Goal: Information Seeking & Learning: Find specific fact

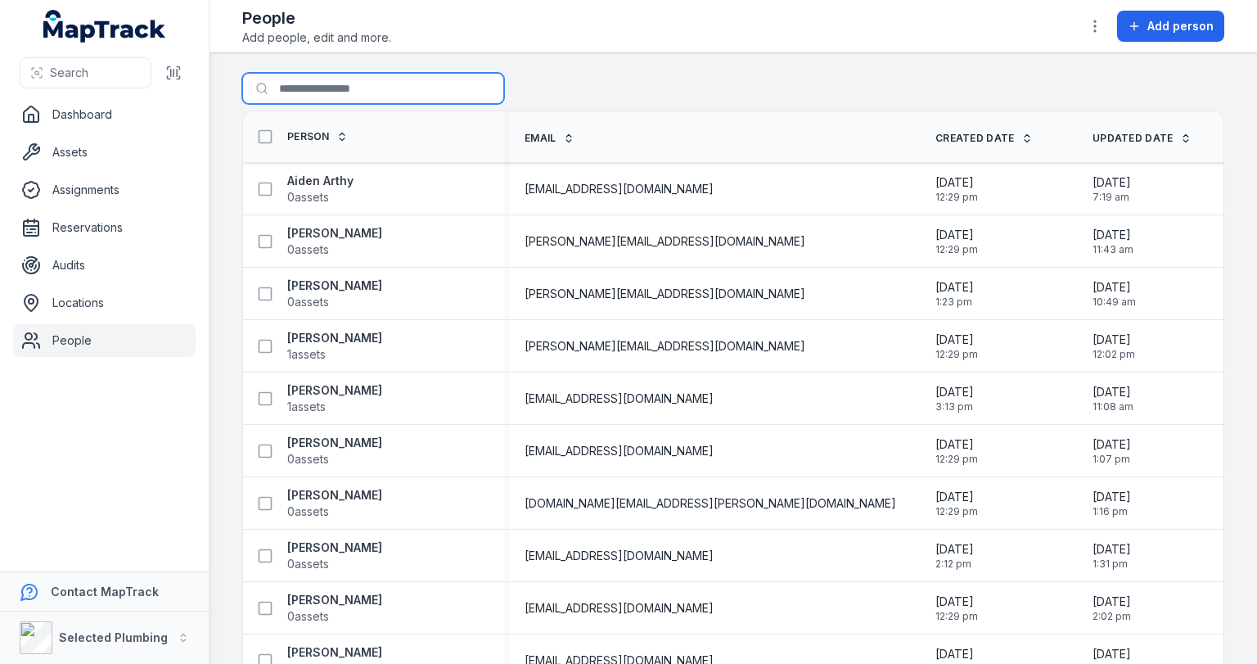
click at [367, 82] on input "Search for people" at bounding box center [373, 88] width 262 height 31
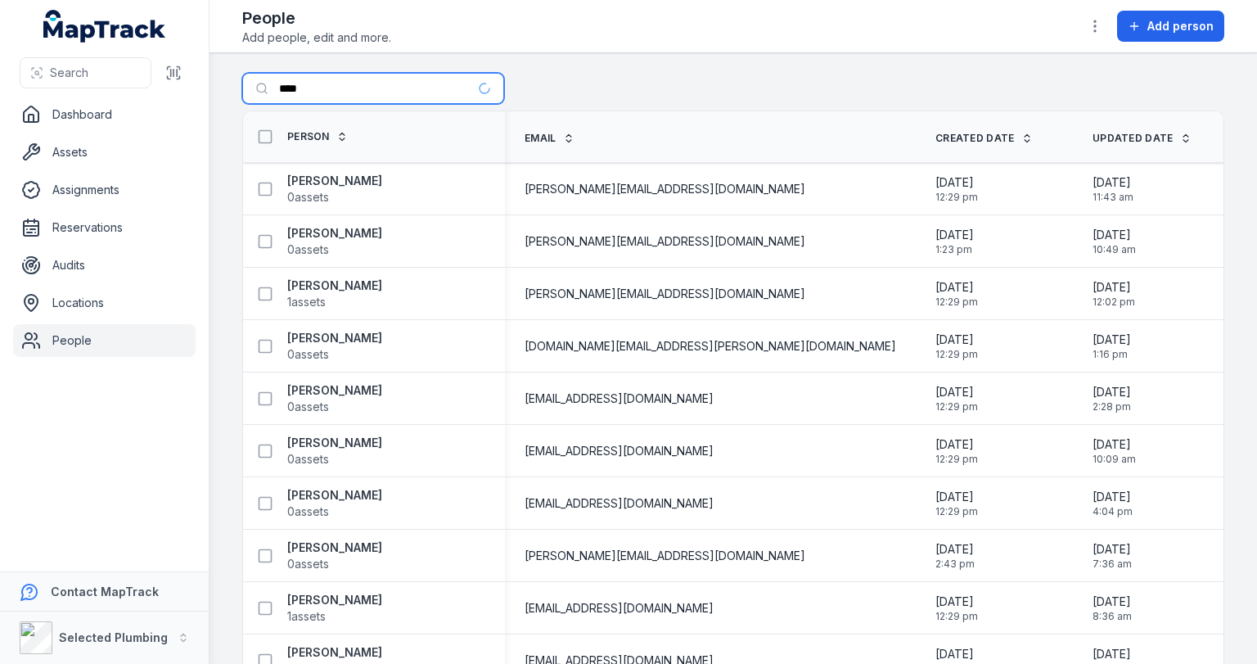
type input "****"
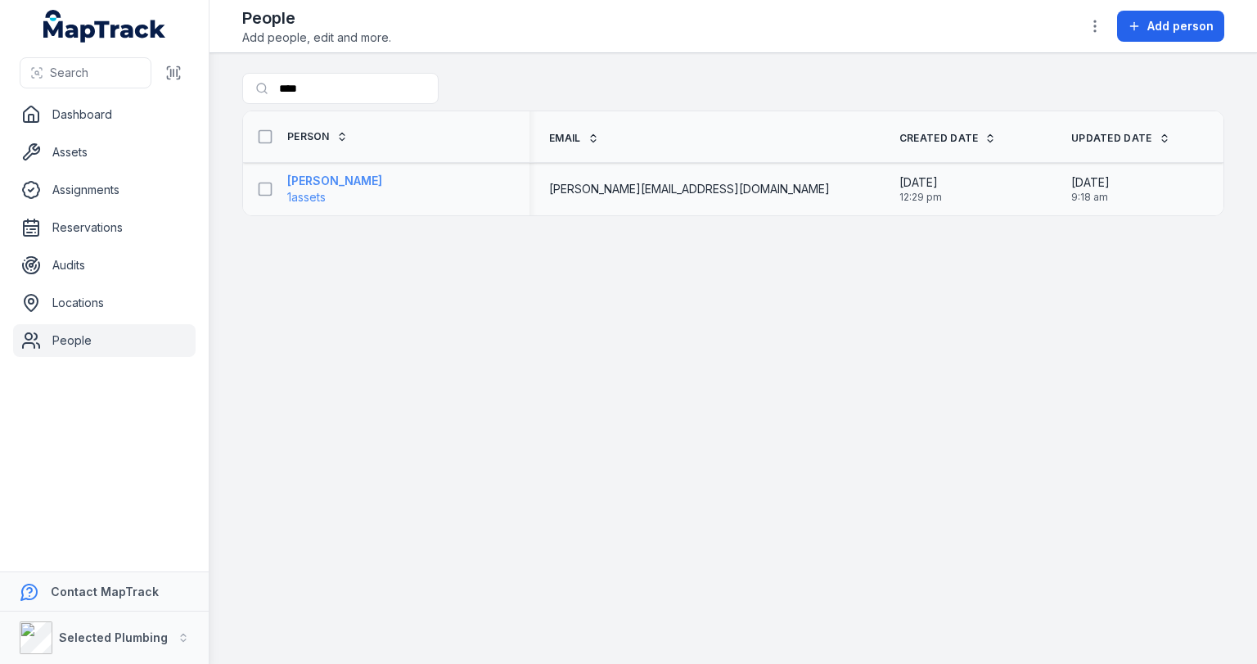
click at [321, 190] on span "1 assets" at bounding box center [306, 197] width 38 height 16
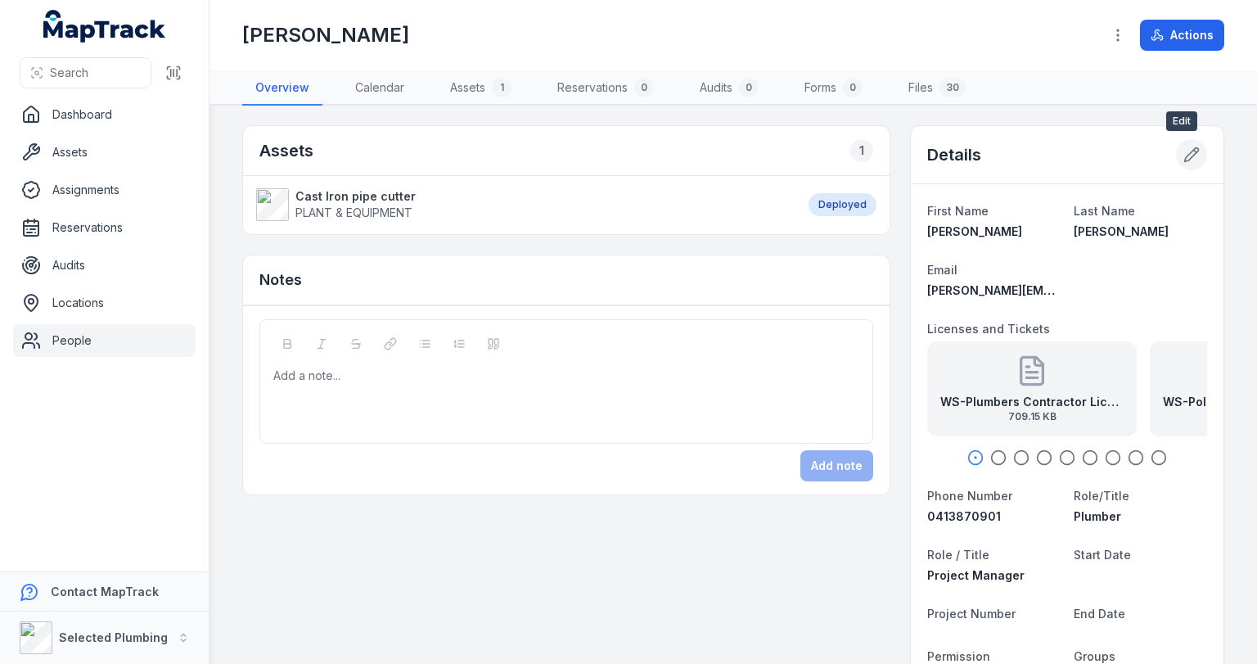
click at [1183, 153] on icon at bounding box center [1191, 154] width 16 height 16
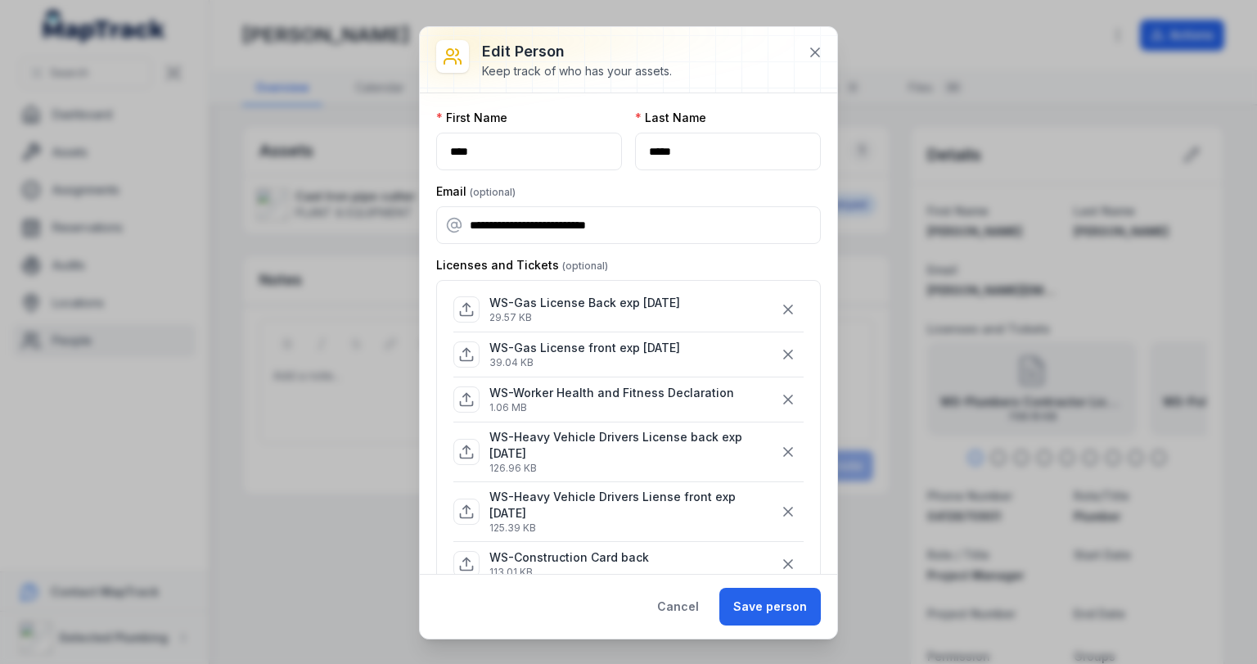
click at [601, 303] on p "WS-Gas License Back exp 9.02.29" at bounding box center [584, 303] width 191 height 16
click at [820, 52] on icon at bounding box center [815, 52] width 16 height 16
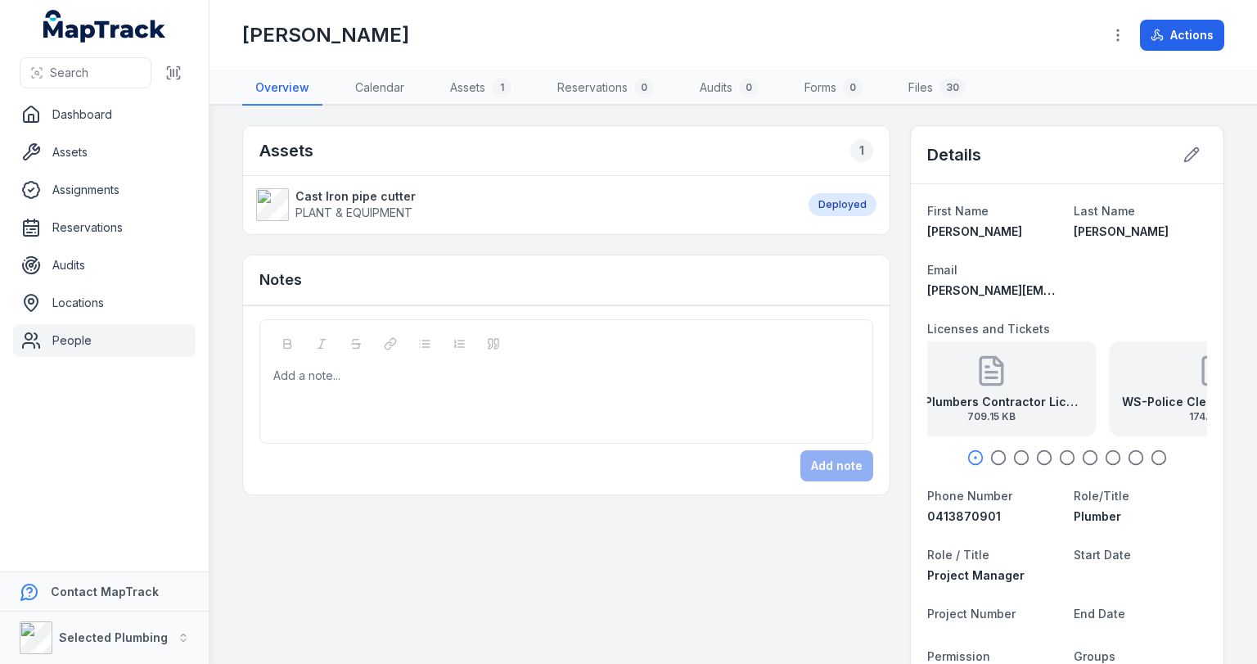
drag, startPoint x: 1043, startPoint y: 386, endPoint x: 941, endPoint y: 385, distance: 102.3
click at [941, 385] on div "WS-Plumbers Contractor Licence exp 22.03.2028 709.15 KB" at bounding box center [990, 388] width 209 height 95
drag, startPoint x: 1074, startPoint y: 388, endPoint x: 982, endPoint y: 377, distance: 92.3
click at [995, 379] on div "WS-Police Clearance exp 3.02.27 174.78 KB" at bounding box center [1065, 388] width 209 height 95
drag, startPoint x: 1084, startPoint y: 389, endPoint x: 953, endPoint y: 382, distance: 131.1
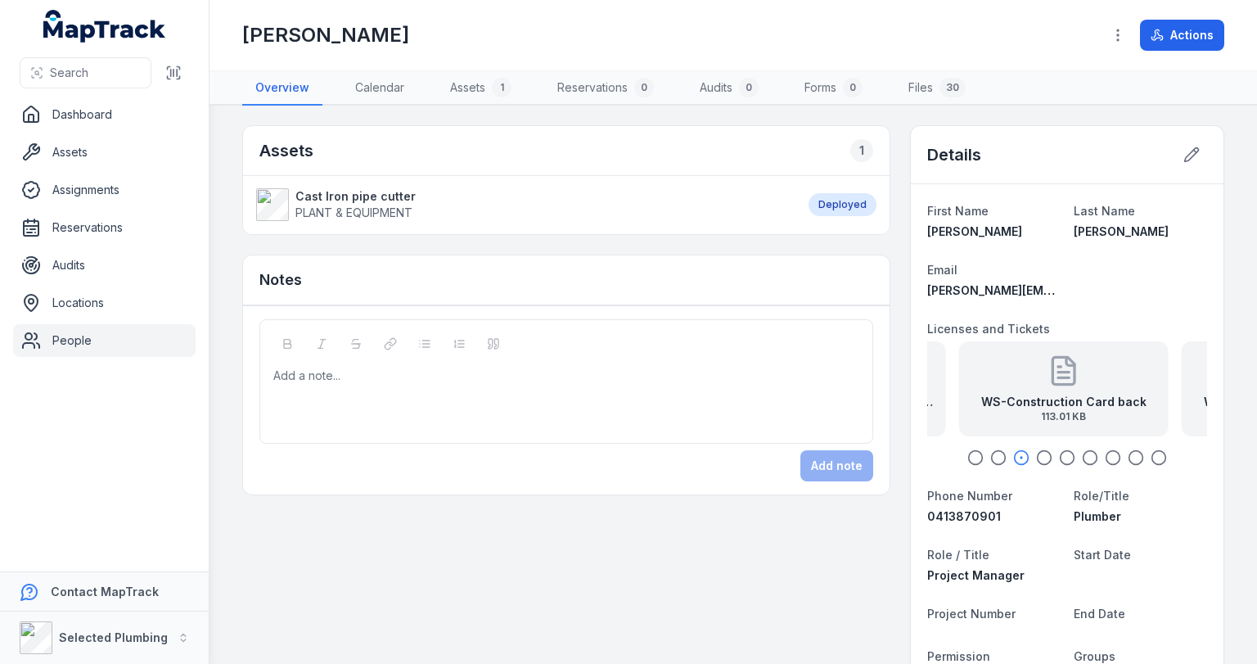
click at [959, 383] on div "WS-Construction Card back 113.01 KB" at bounding box center [1063, 388] width 209 height 95
drag, startPoint x: 1067, startPoint y: 389, endPoint x: 930, endPoint y: 385, distance: 136.7
click at [928, 385] on div "WS-Construction Card front 28.65 KB" at bounding box center [963, 388] width 209 height 95
drag, startPoint x: 1076, startPoint y: 392, endPoint x: 959, endPoint y: 388, distance: 117.1
click at [959, 388] on div "WS-Heavy Vehicle Drivers Liense front exp 17.09.28 125.39 KB" at bounding box center [974, 388] width 209 height 95
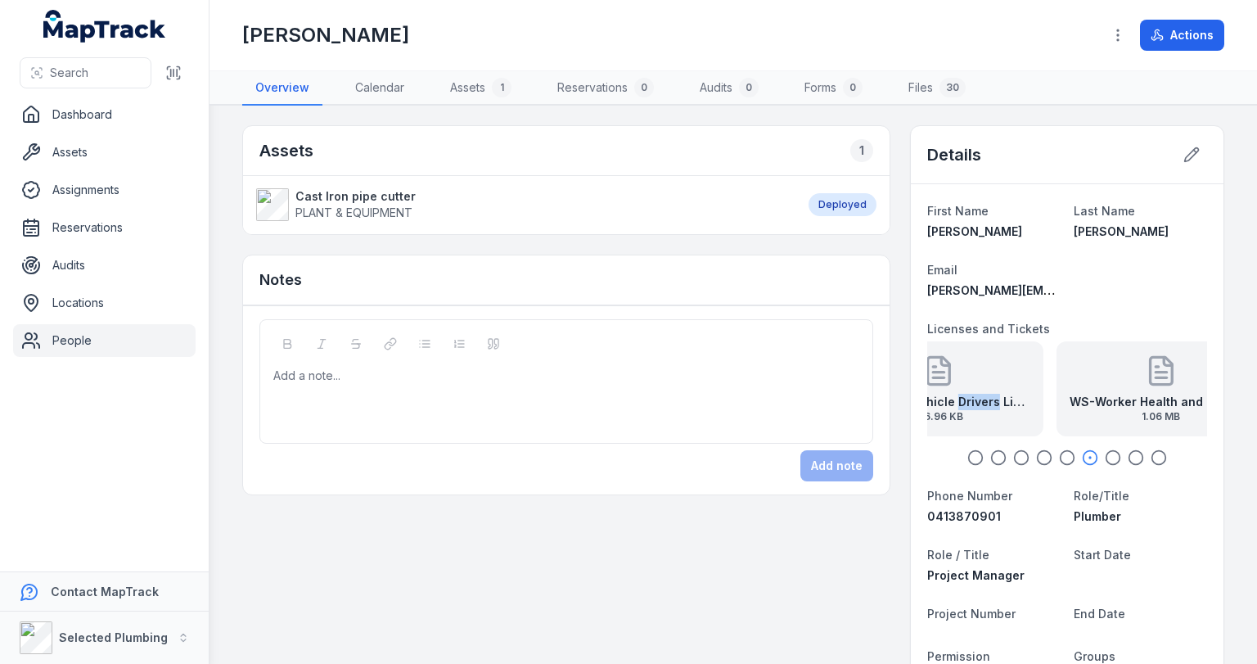
drag, startPoint x: 1114, startPoint y: 390, endPoint x: 961, endPoint y: 389, distance: 153.8
click at [962, 389] on div "WS-Heavy Vehicle Drivers License back exp 17.09.28 126.96 KB" at bounding box center [938, 388] width 209 height 95
drag, startPoint x: 1100, startPoint y: 388, endPoint x: 928, endPoint y: 383, distance: 171.9
click at [928, 383] on div "WS-Worker Health and Fitness Declaration 1.06 MB" at bounding box center [932, 388] width 209 height 95
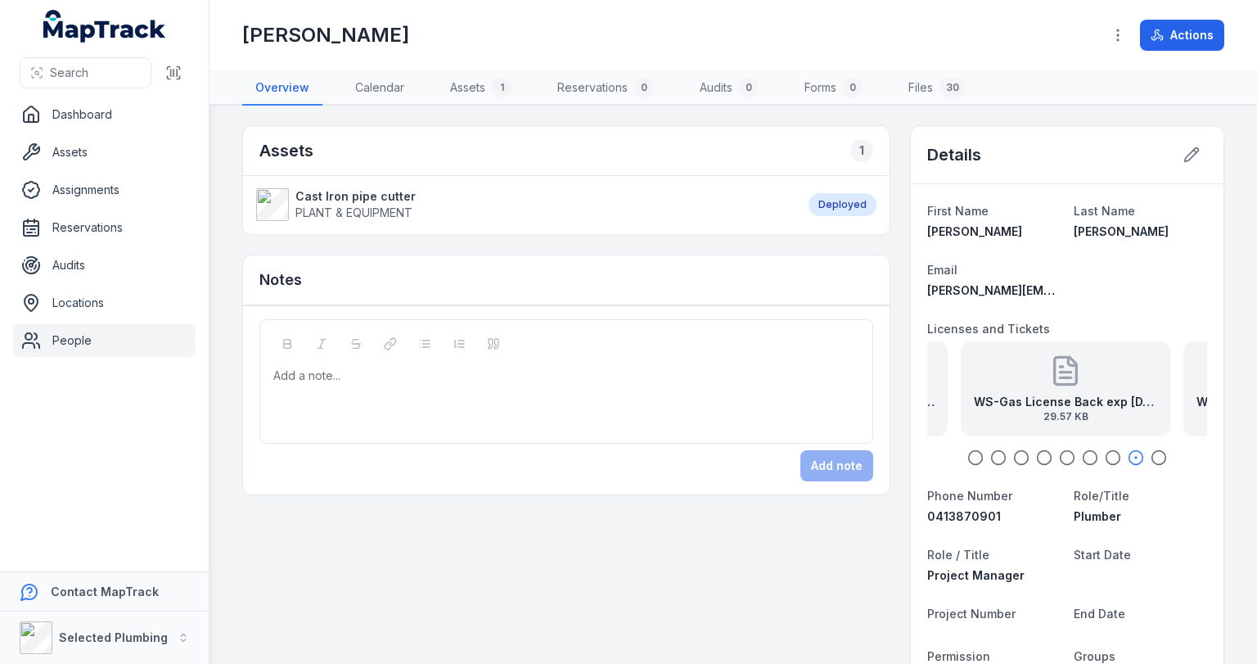
click at [1083, 398] on strong "WS-Gas License Back exp 9.02.29" at bounding box center [1065, 402] width 183 height 16
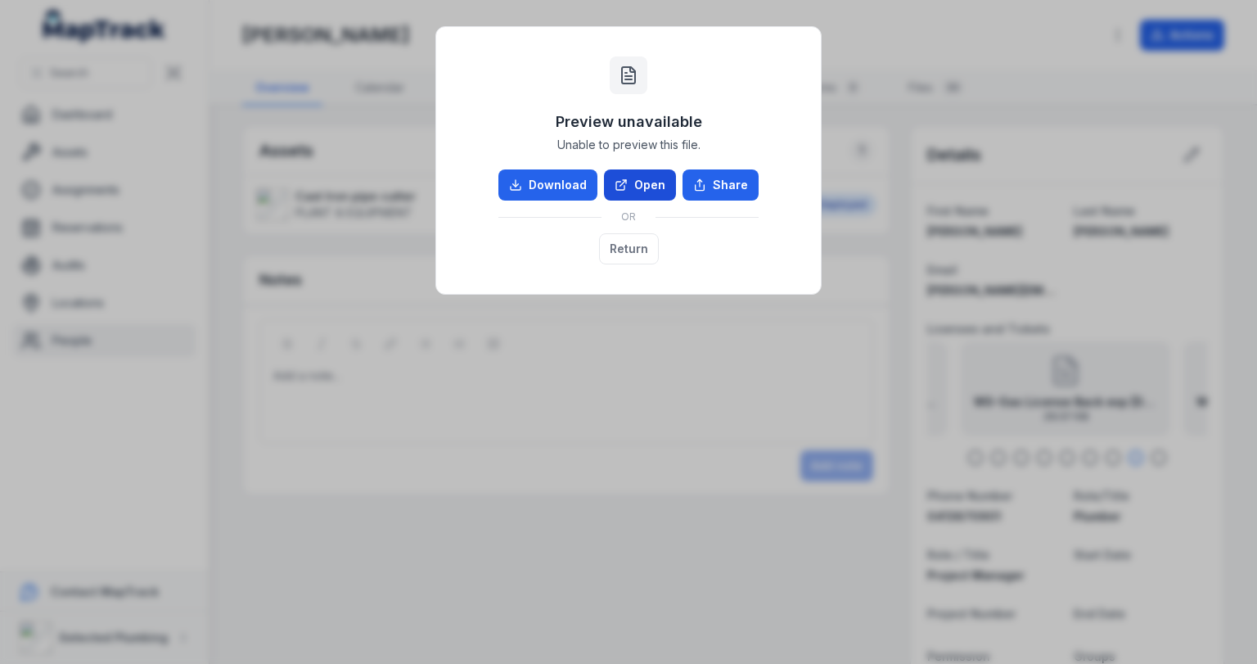
click at [655, 192] on link "Open" at bounding box center [640, 184] width 72 height 31
click at [620, 245] on button "Return" at bounding box center [629, 248] width 60 height 31
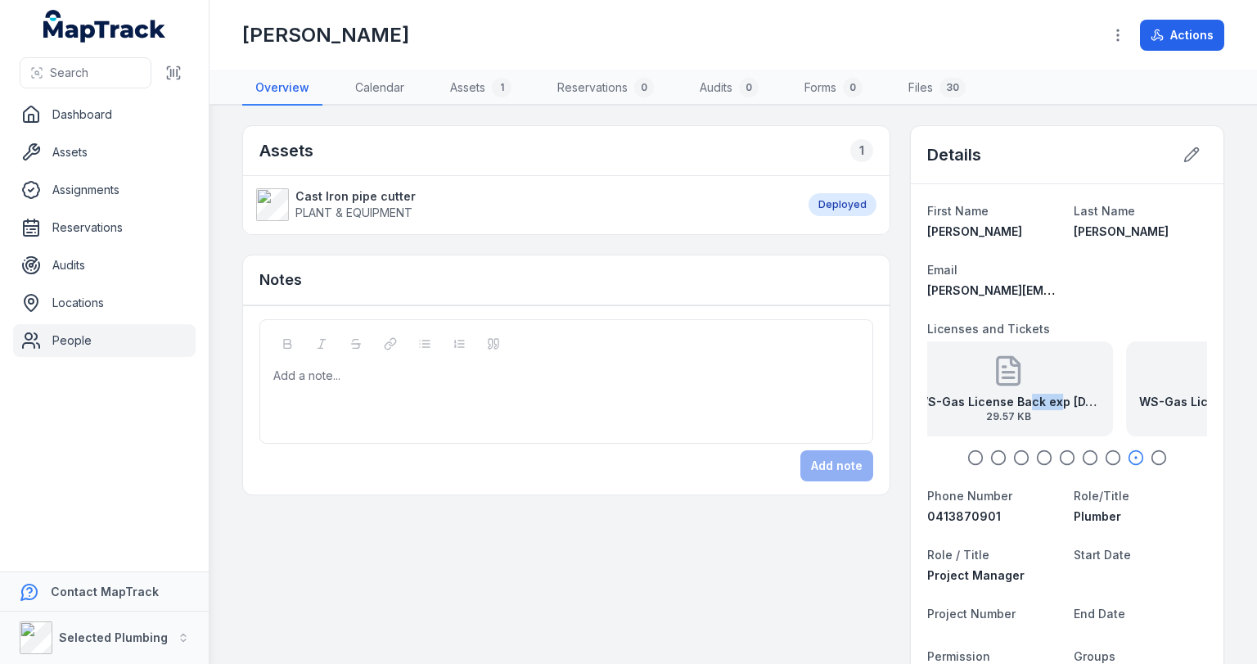
drag, startPoint x: 1104, startPoint y: 402, endPoint x: 964, endPoint y: 394, distance: 140.1
click at [965, 394] on strong "WS-Gas License Back exp 9.02.29" at bounding box center [1007, 402] width 183 height 16
click at [1067, 394] on strong "WS-Gas License front exp 9.02.29" at bounding box center [1098, 402] width 183 height 16
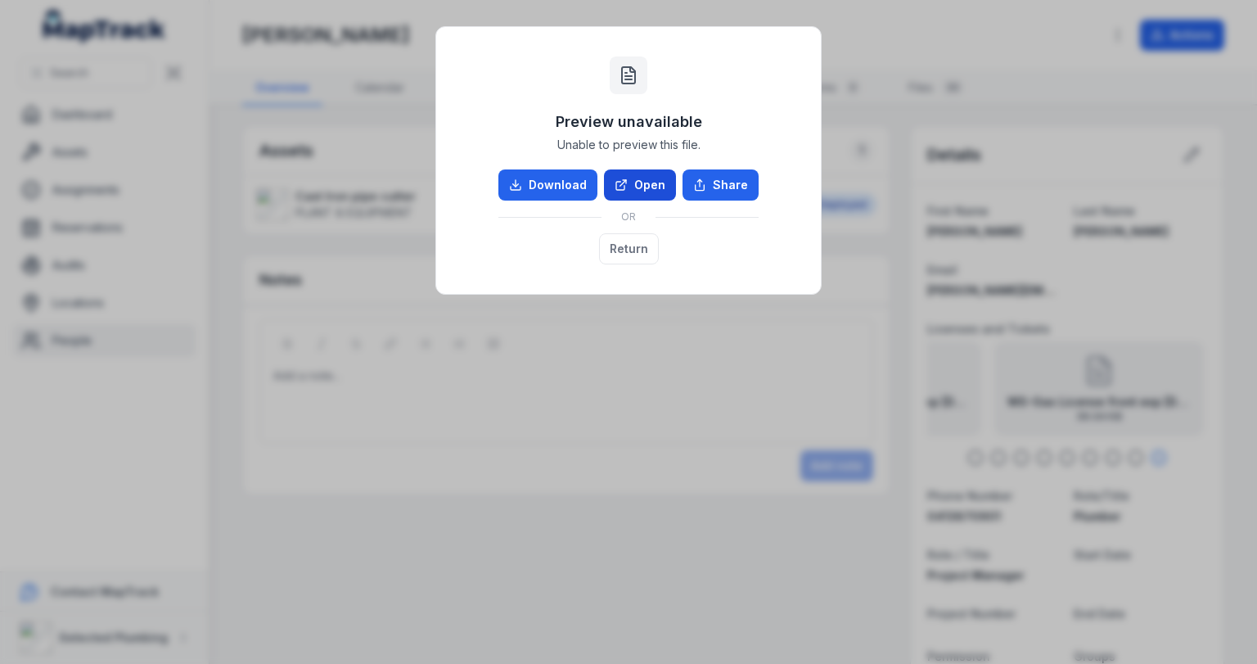
click at [648, 190] on link "Open" at bounding box center [640, 184] width 72 height 31
drag, startPoint x: 963, startPoint y: 269, endPoint x: 723, endPoint y: 314, distance: 243.9
click at [959, 271] on div "Preview unavailable Unable to preview this file. Download Open Share OR Return" at bounding box center [628, 332] width 1257 height 664
click at [616, 252] on button "Return" at bounding box center [629, 248] width 60 height 31
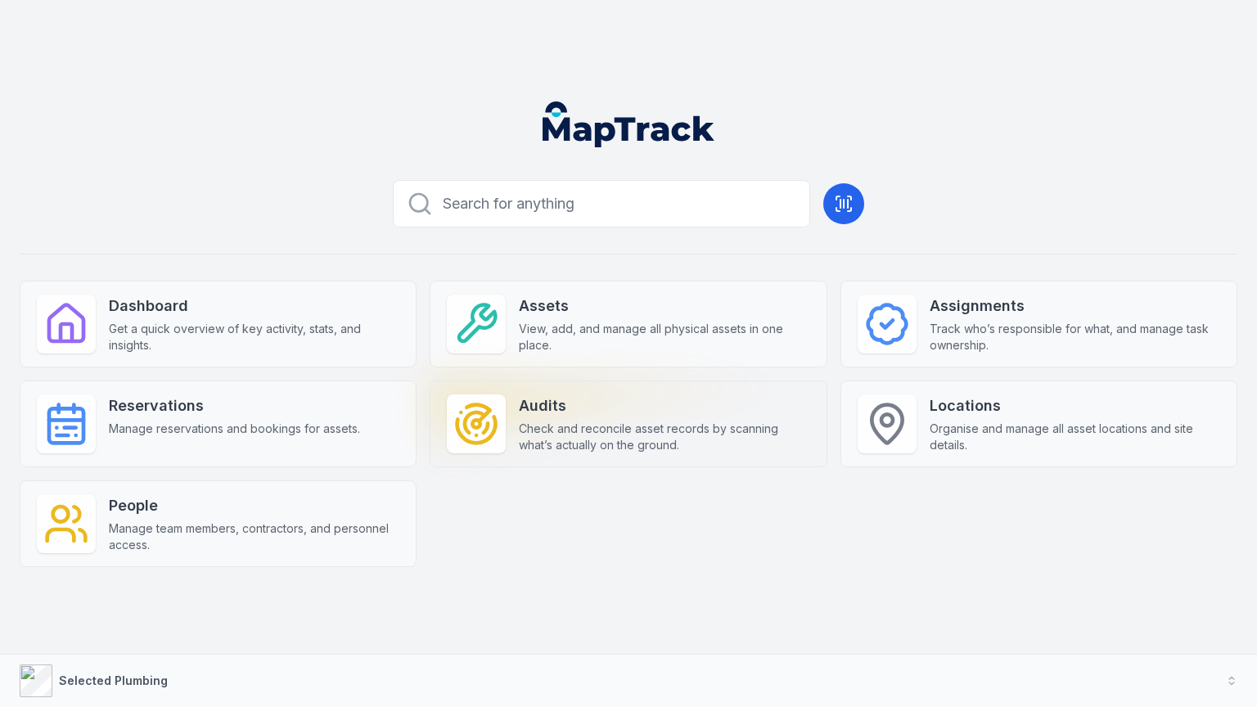
drag, startPoint x: 182, startPoint y: 579, endPoint x: 487, endPoint y: 381, distance: 363.8
click at [183, 579] on div "Search for anything Dashboard Get a quick overview of key activity, stats, and …" at bounding box center [629, 396] width 1218 height 446
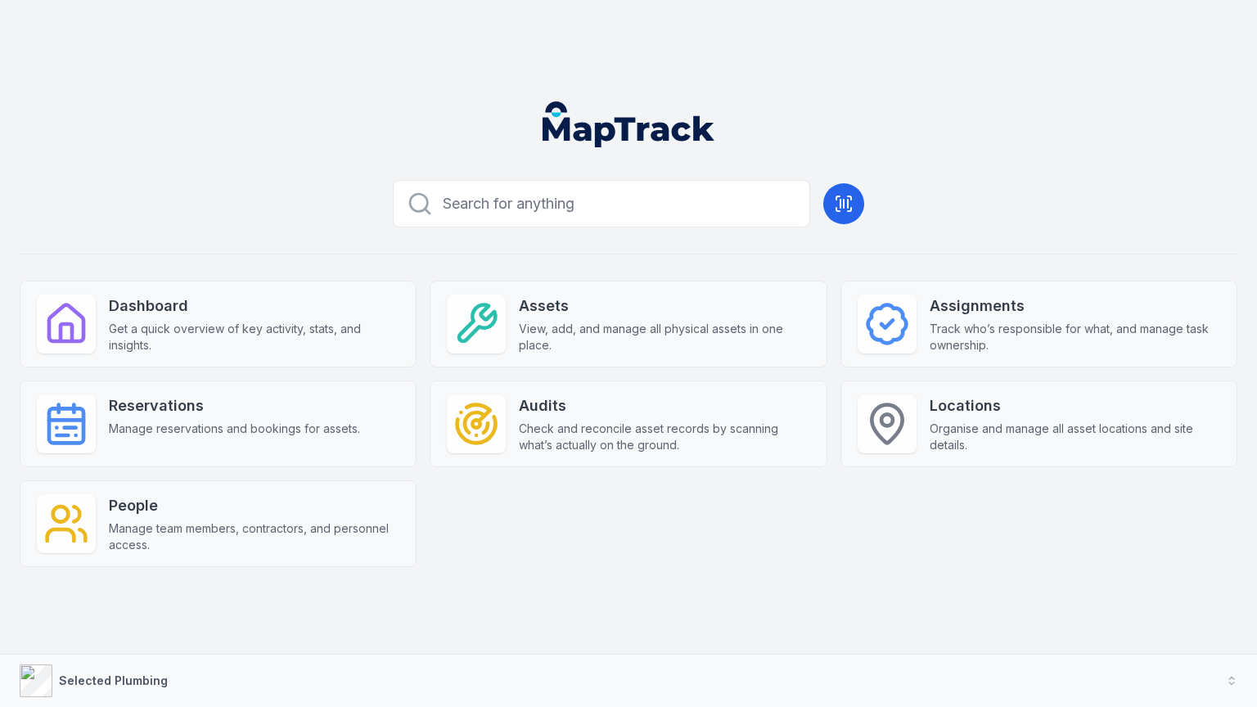
click at [1032, 139] on header at bounding box center [629, 130] width 1218 height 85
click at [953, 168] on header at bounding box center [629, 130] width 1218 height 85
click at [828, 1] on div "Search for anything Dashboard Get a quick overview of key activity, stats, and …" at bounding box center [628, 353] width 1257 height 707
